Goal: Task Accomplishment & Management: Manage account settings

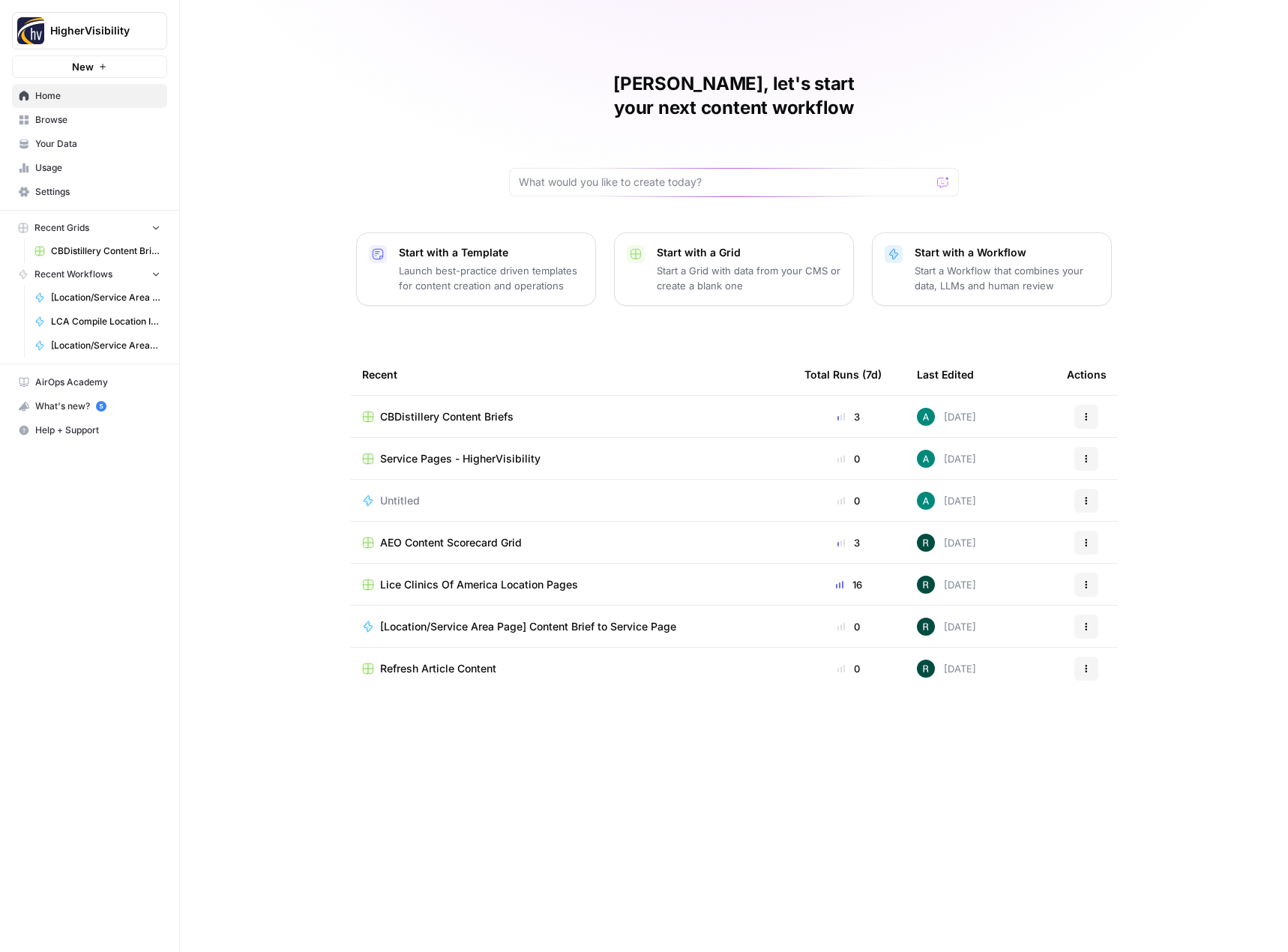
click at [100, 62] on button "New" at bounding box center [89, 67] width 155 height 23
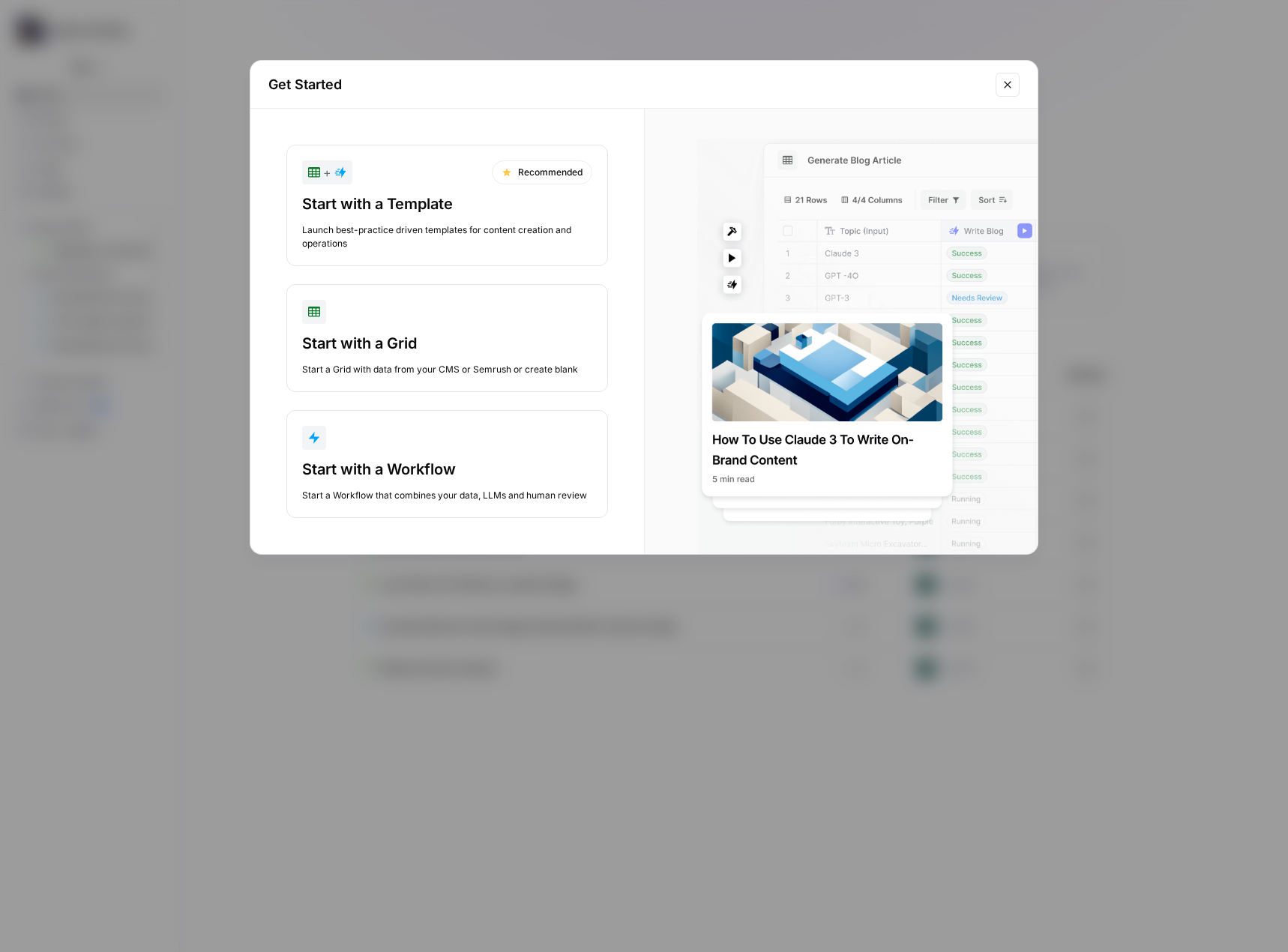
click at [1005, 81] on icon "Close modal" at bounding box center [1007, 84] width 12 height 12
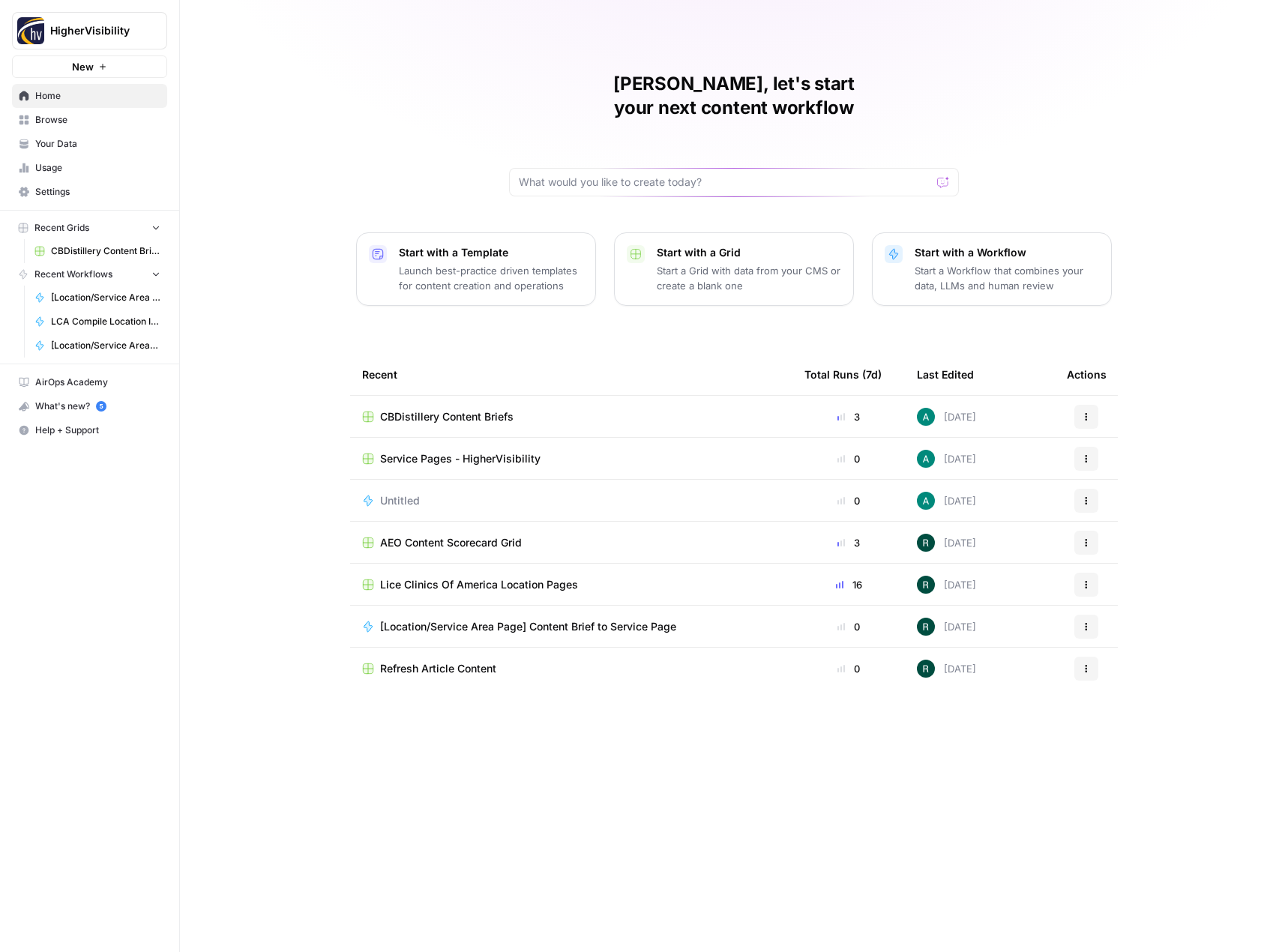
click at [84, 147] on span "Your Data" at bounding box center [98, 144] width 125 height 14
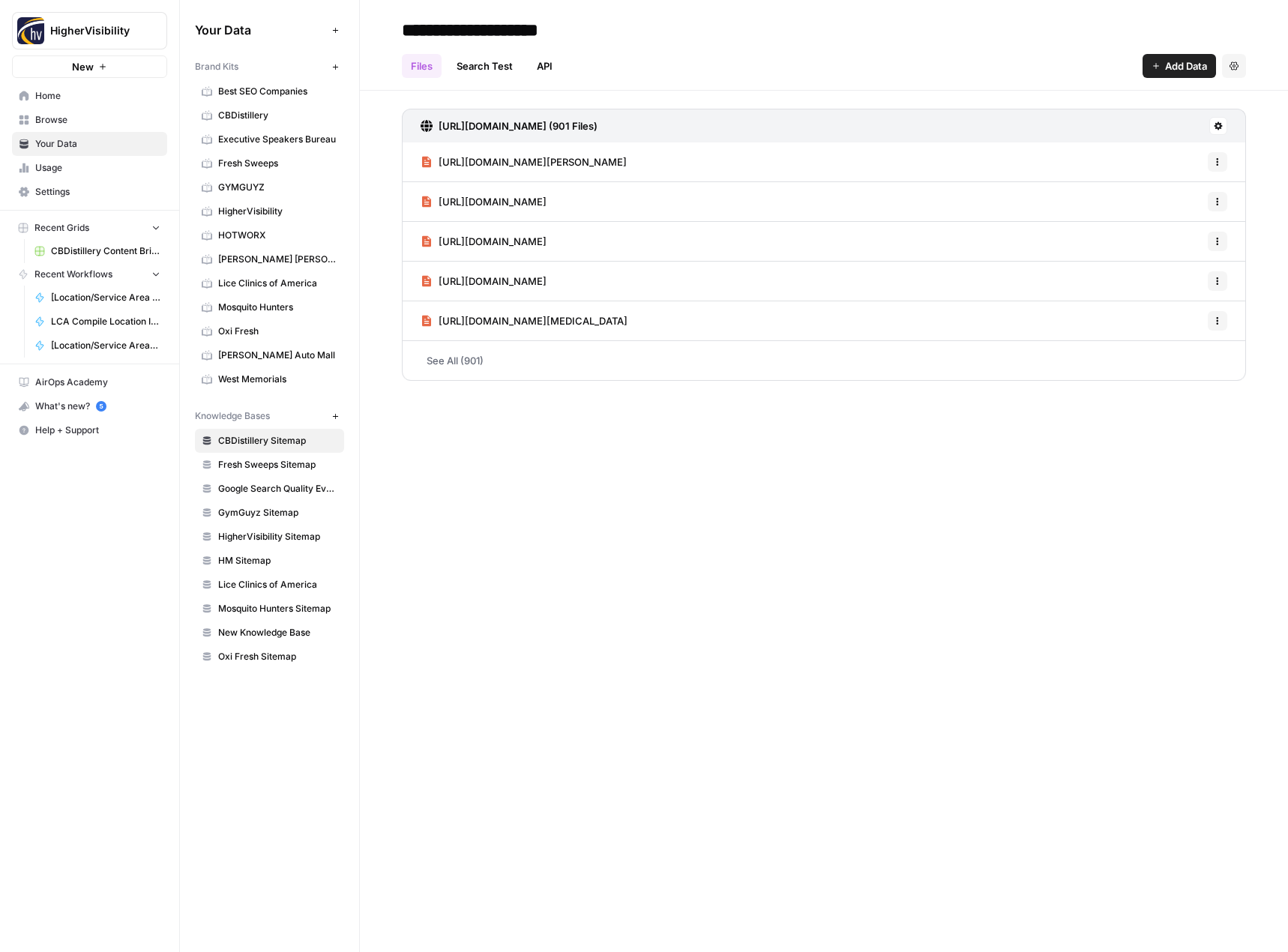
click at [333, 68] on icon "button" at bounding box center [336, 68] width 8 height 8
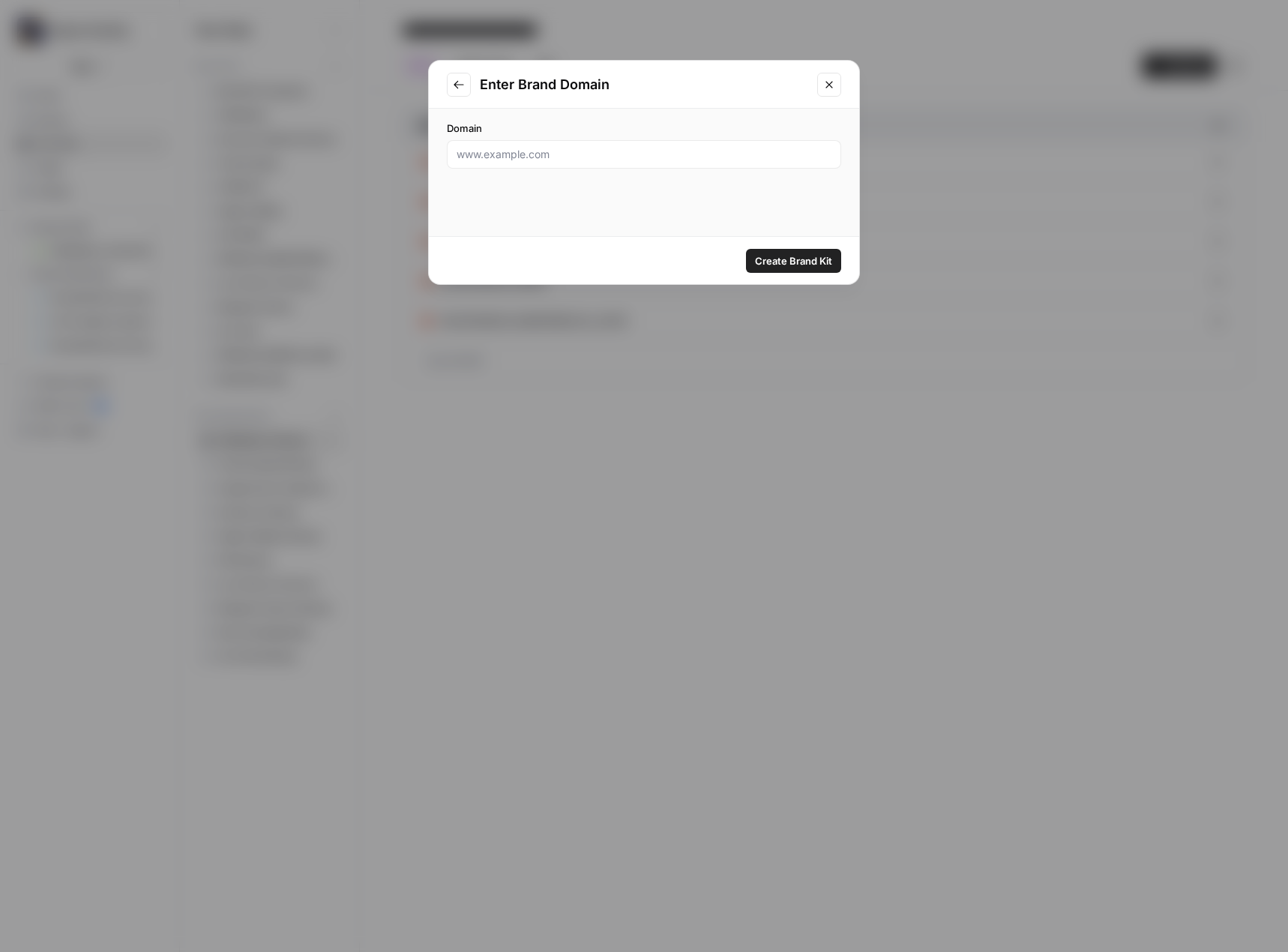
click at [832, 84] on icon "Close modal" at bounding box center [829, 84] width 12 height 12
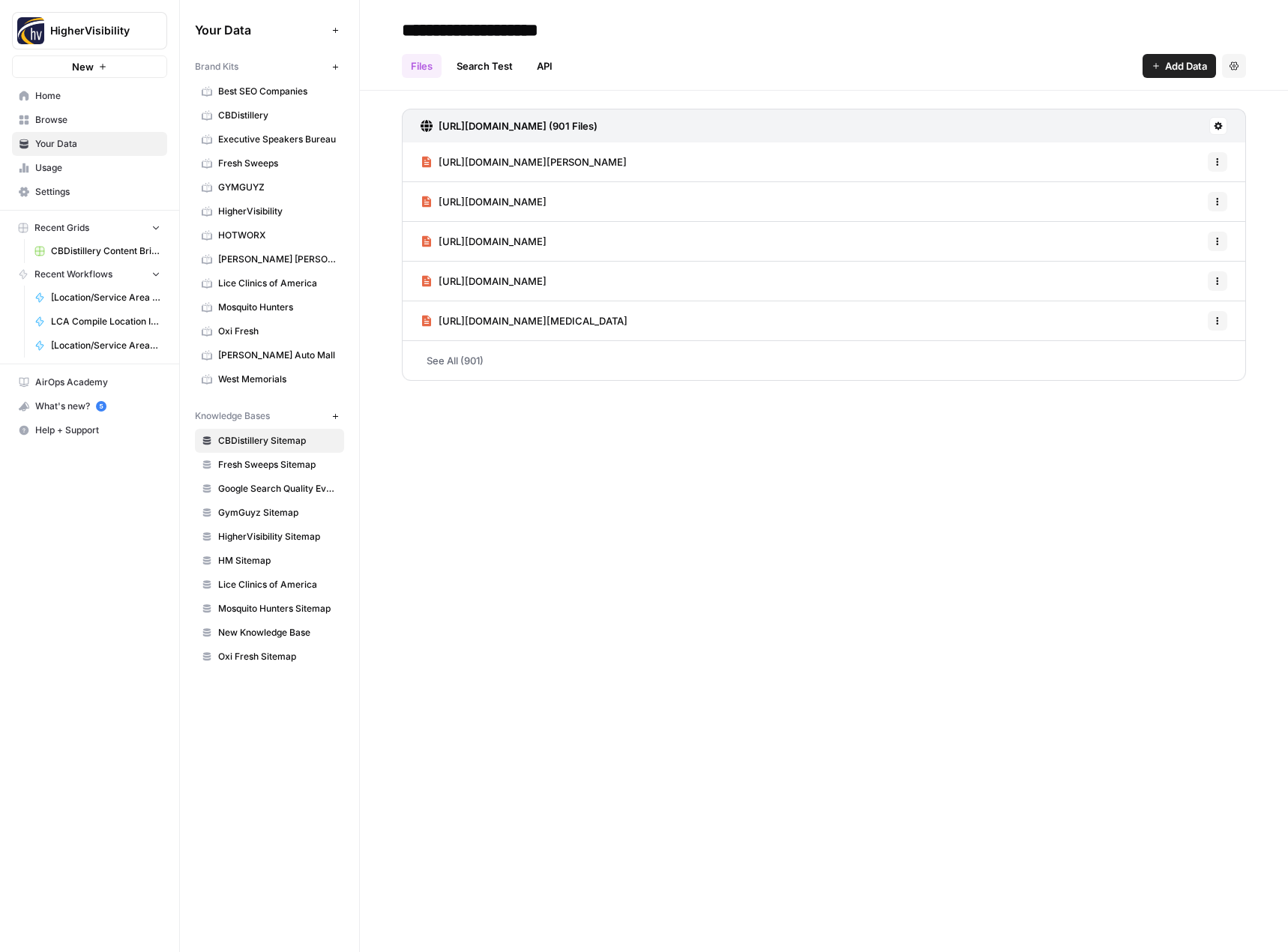
click at [262, 86] on span "Best SEO Companies" at bounding box center [277, 91] width 119 height 14
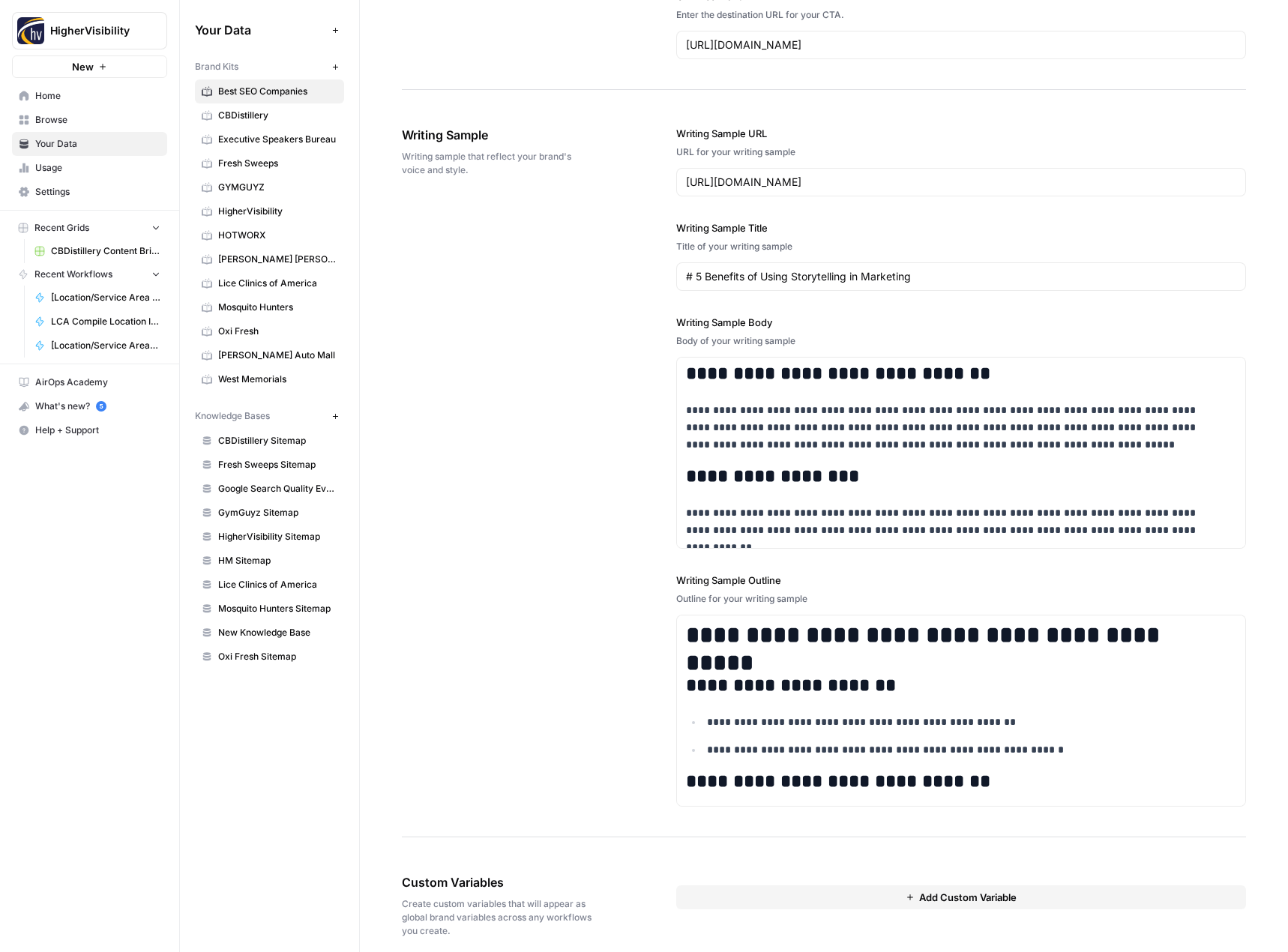
scroll to position [1618, 0]
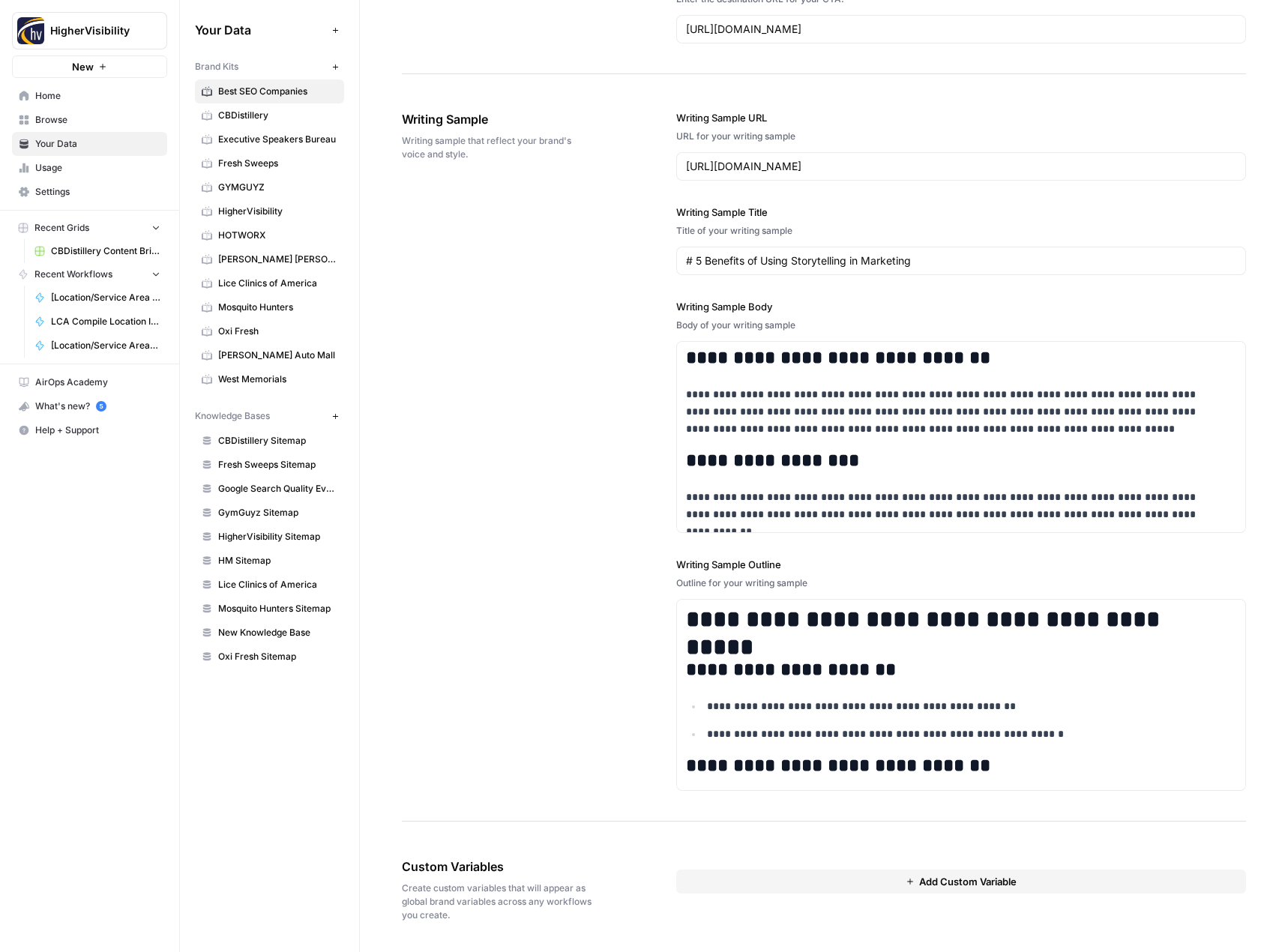
drag, startPoint x: 257, startPoint y: 209, endPoint x: 290, endPoint y: 221, distance: 35.1
click at [257, 209] on span "HigherVisibility" at bounding box center [277, 211] width 119 height 14
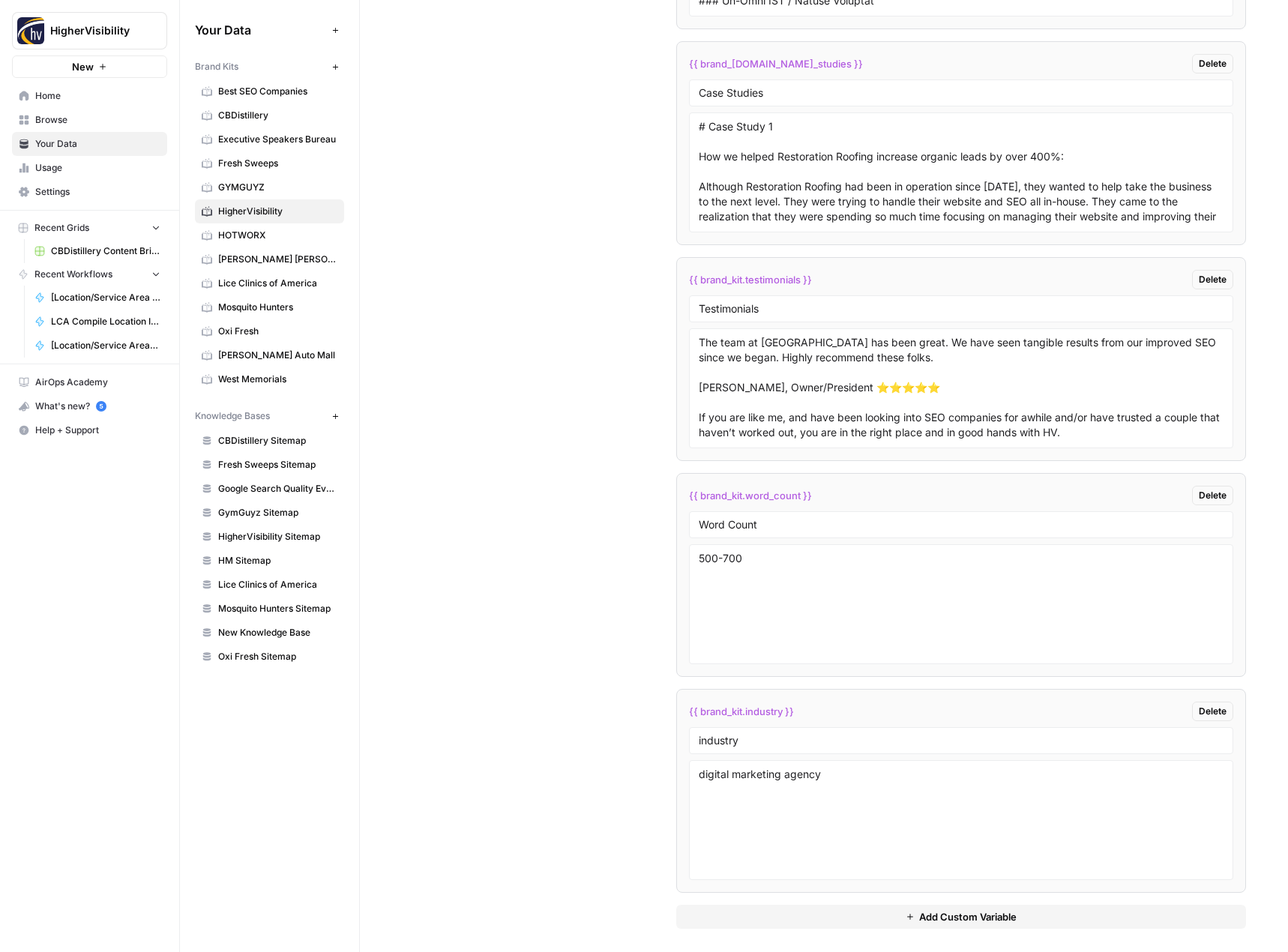
scroll to position [4298, 0]
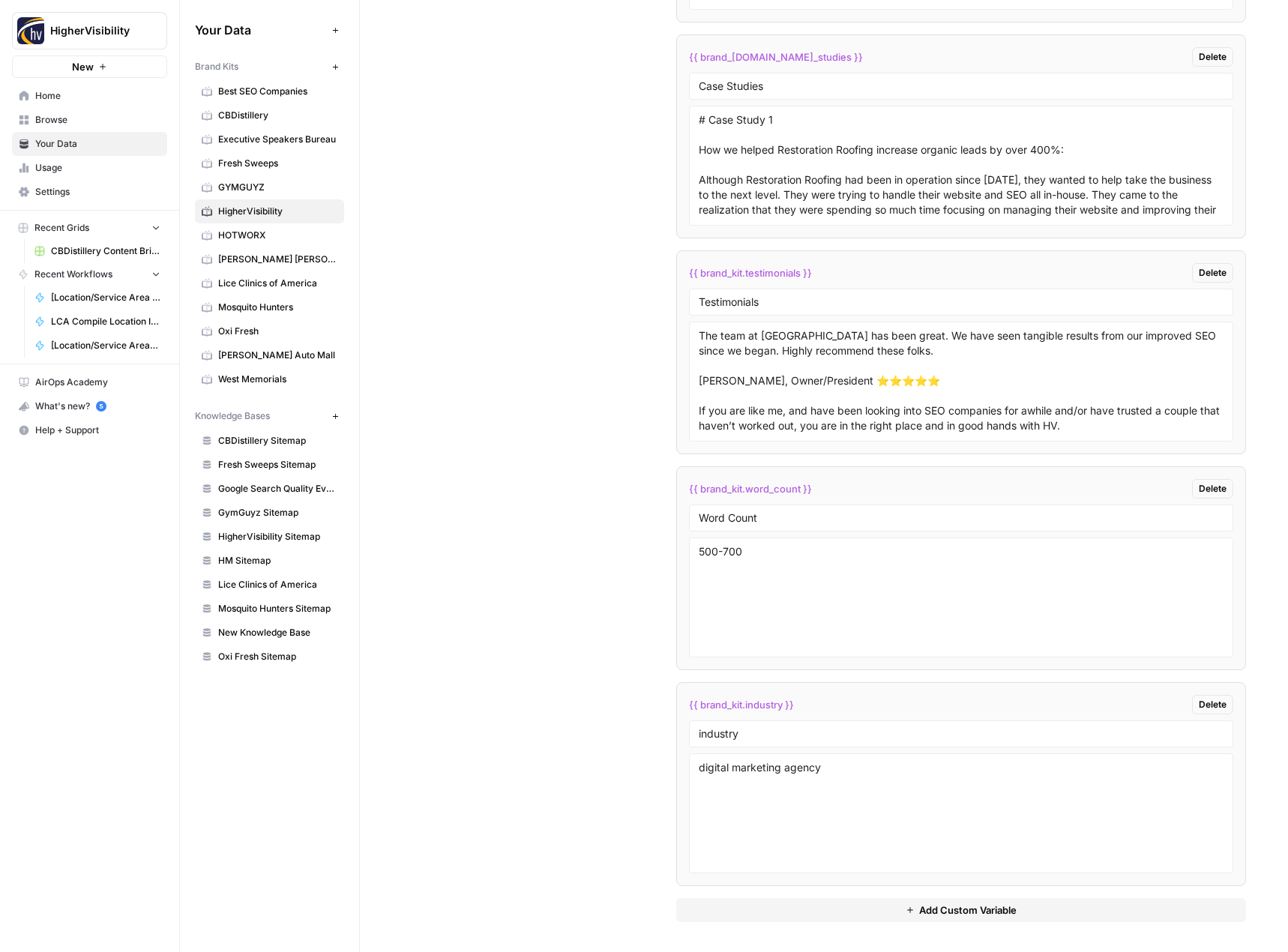
click at [878, 910] on button "Add Custom Variable" at bounding box center [961, 910] width 571 height 24
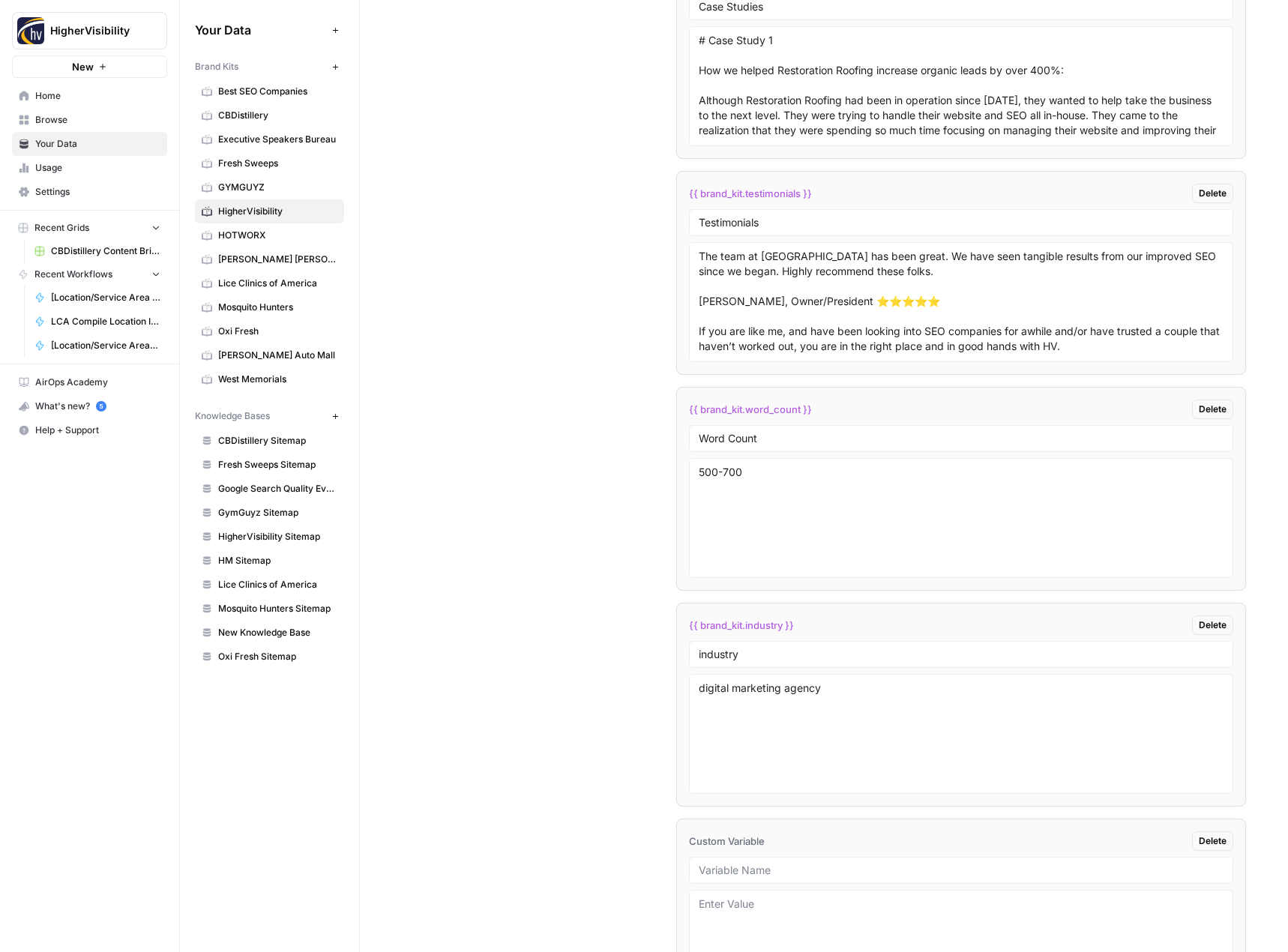
scroll to position [4514, 0]
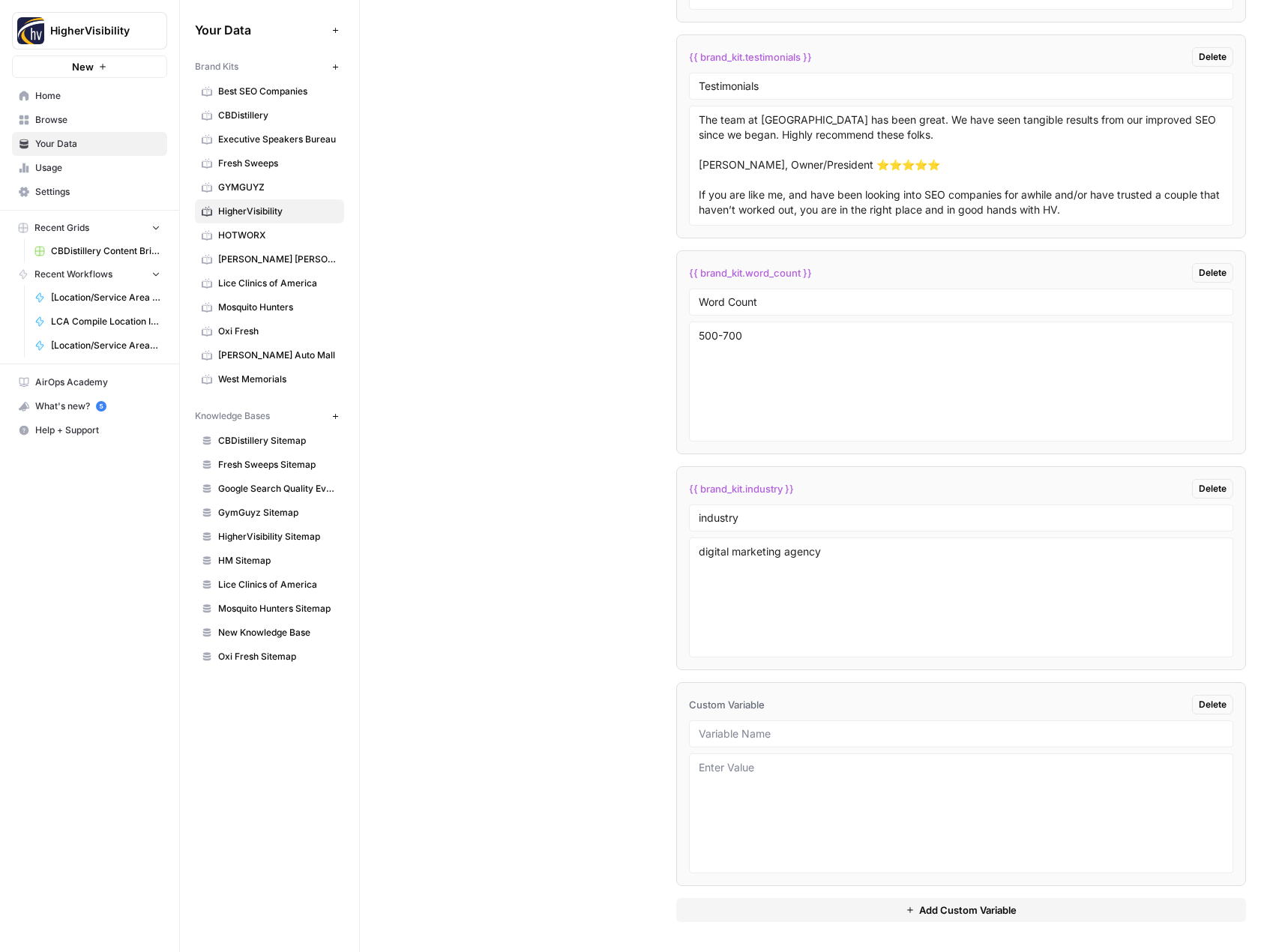
click at [1199, 702] on span "Delete" at bounding box center [1212, 705] width 28 height 14
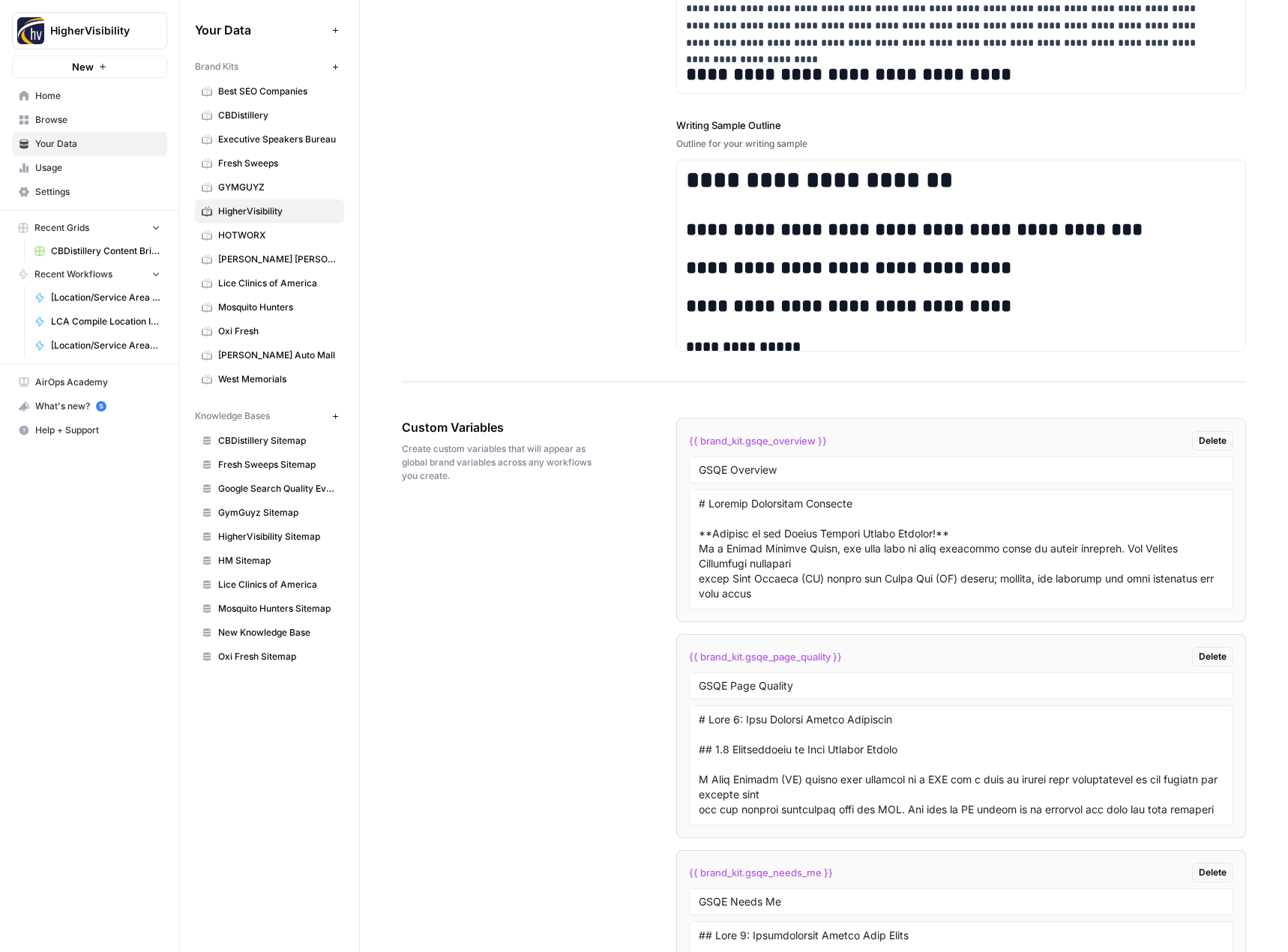
scroll to position [1975, 0]
